Goal: Find specific page/section: Find specific page/section

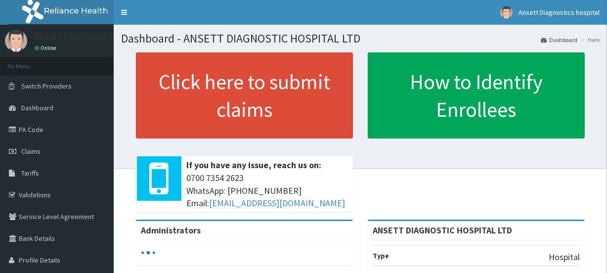
click at [35, 129] on link "PA Code" at bounding box center [57, 130] width 114 height 22
click at [68, 124] on link "PA Code" at bounding box center [57, 130] width 114 height 22
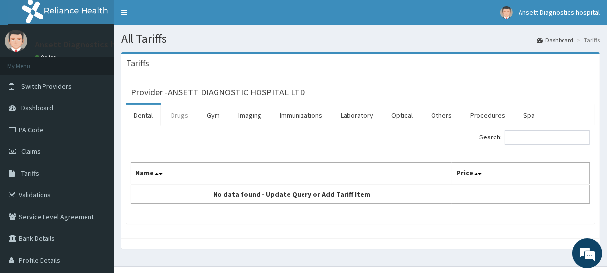
click at [187, 114] on link "Drugs" at bounding box center [179, 115] width 33 height 21
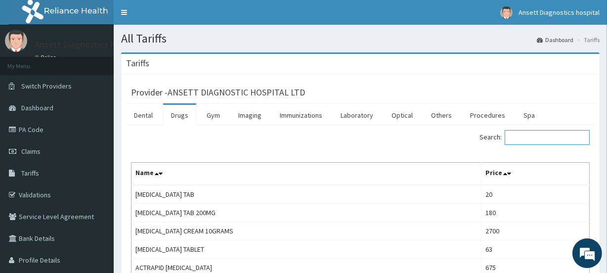
click at [531, 140] on input "Search:" at bounding box center [547, 137] width 85 height 15
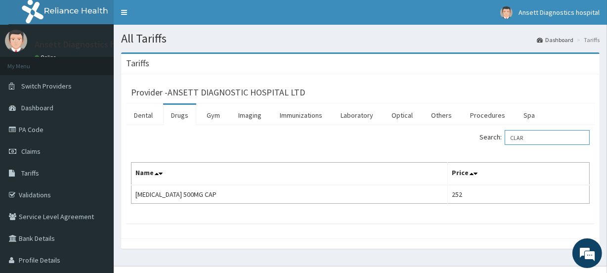
click at [530, 140] on input "CLAR" at bounding box center [547, 137] width 85 height 15
type input "C"
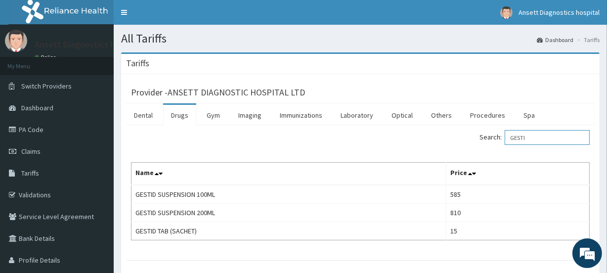
click at [537, 138] on input "GESTI" at bounding box center [547, 137] width 85 height 15
type input "G"
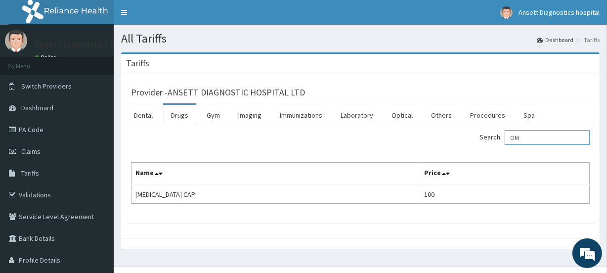
type input "O"
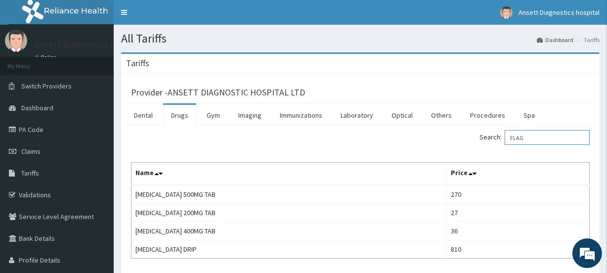
click at [534, 136] on input "FLAG" at bounding box center [547, 137] width 85 height 15
type input "F"
click at [552, 143] on input "PARAC" at bounding box center [547, 137] width 85 height 15
type input "P"
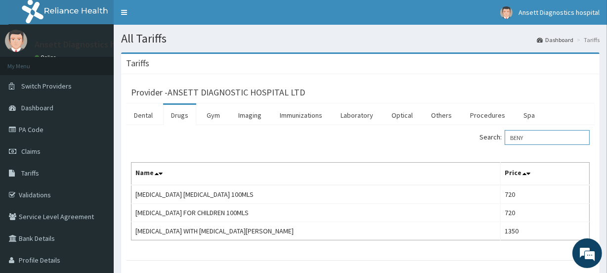
click at [543, 142] on input "BENY" at bounding box center [547, 137] width 85 height 15
type input "B"
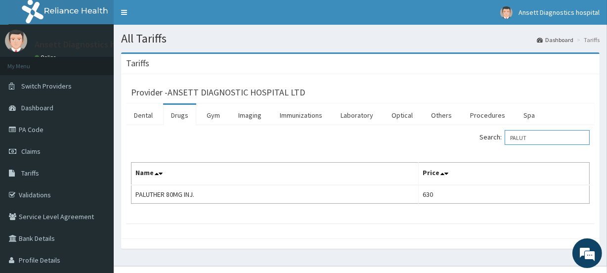
click at [536, 137] on input "PALUT" at bounding box center [547, 137] width 85 height 15
type input "P"
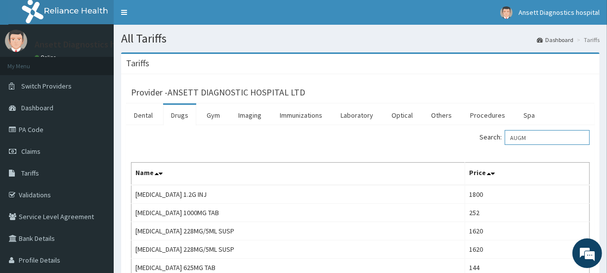
click at [536, 139] on input "AUGM" at bounding box center [547, 137] width 85 height 15
type input "A"
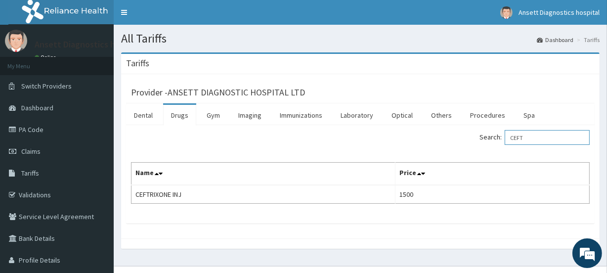
click at [529, 135] on input "CEFT" at bounding box center [547, 137] width 85 height 15
type input "C"
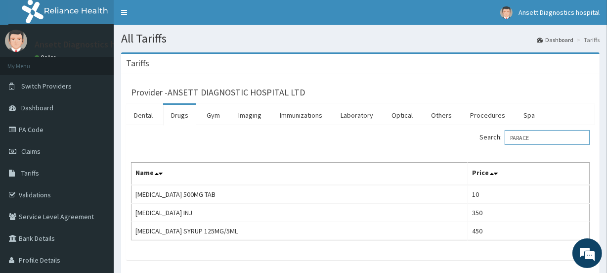
click at [537, 137] on input "PARACE" at bounding box center [547, 137] width 85 height 15
type input "P"
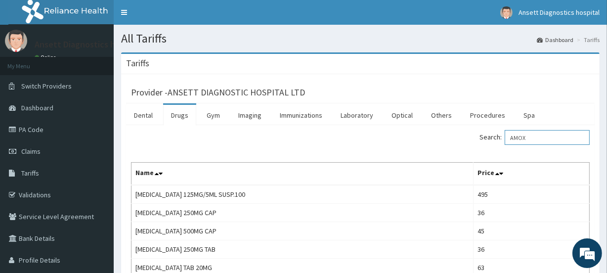
click at [543, 135] on input "AMOX" at bounding box center [547, 137] width 85 height 15
type input "A"
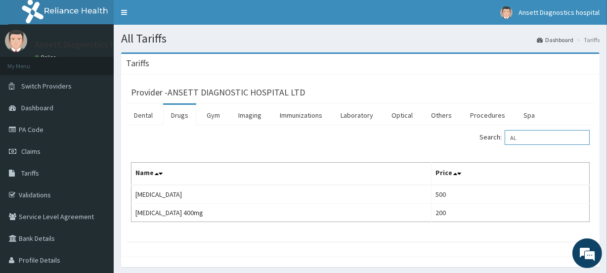
type input "A"
click at [539, 140] on input "[PERSON_NAME]" at bounding box center [547, 137] width 85 height 15
type input "C"
type input "A"
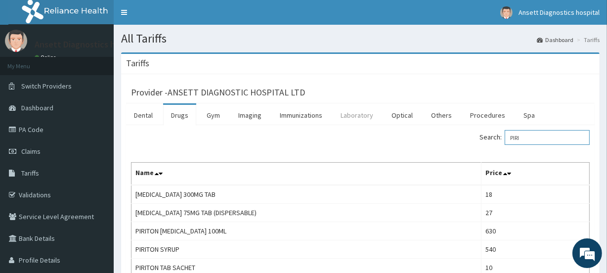
type input "PIRI"
click at [345, 112] on link "Laboratory" at bounding box center [357, 115] width 48 height 21
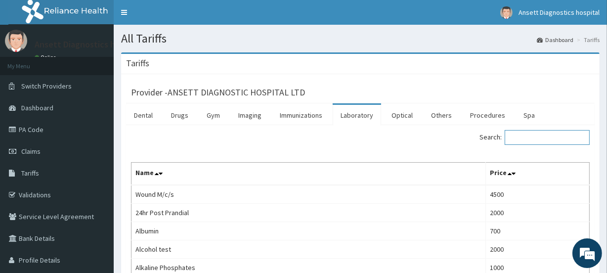
click at [519, 135] on input "Search:" at bounding box center [547, 137] width 85 height 15
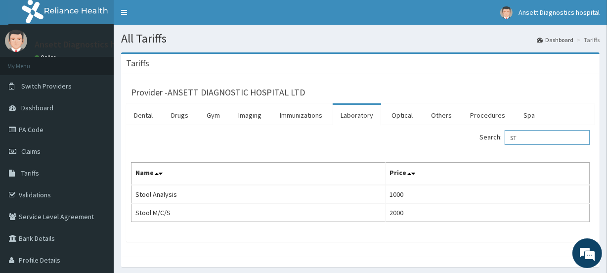
type input "S"
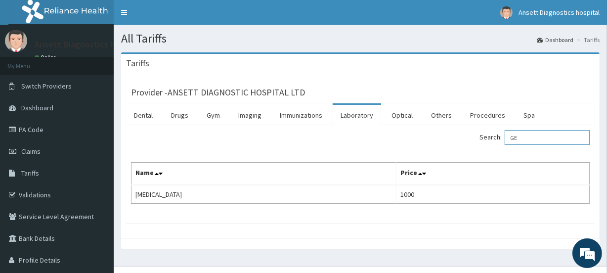
type input "G"
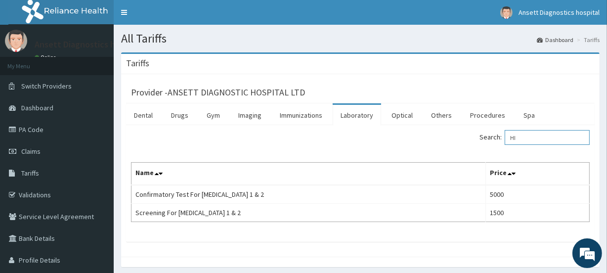
type input "H"
type input "P"
type input "SPUT"
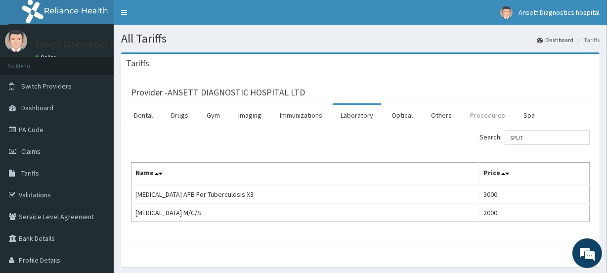
click at [484, 111] on link "Procedures" at bounding box center [487, 115] width 51 height 21
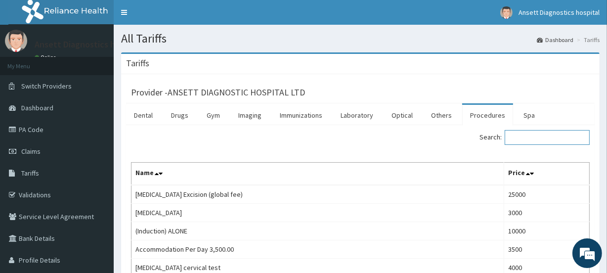
click at [529, 136] on input "Search:" at bounding box center [547, 137] width 85 height 15
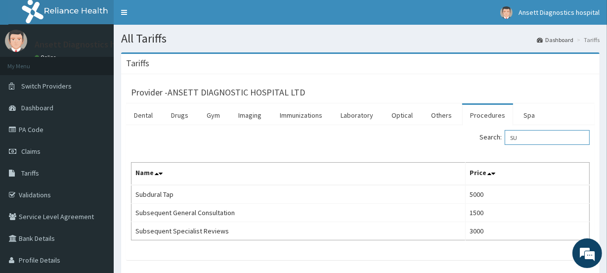
type input "S"
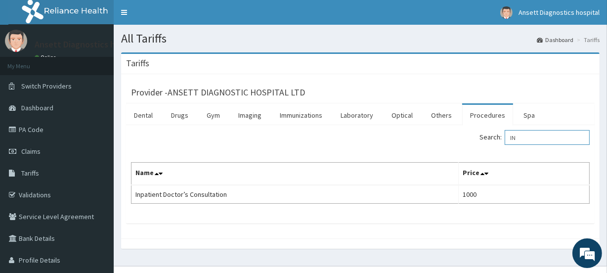
type input "I"
type input "INTRA"
click at [249, 69] on div "Tariffs" at bounding box center [360, 64] width 478 height 20
